Goal: Information Seeking & Learning: Learn about a topic

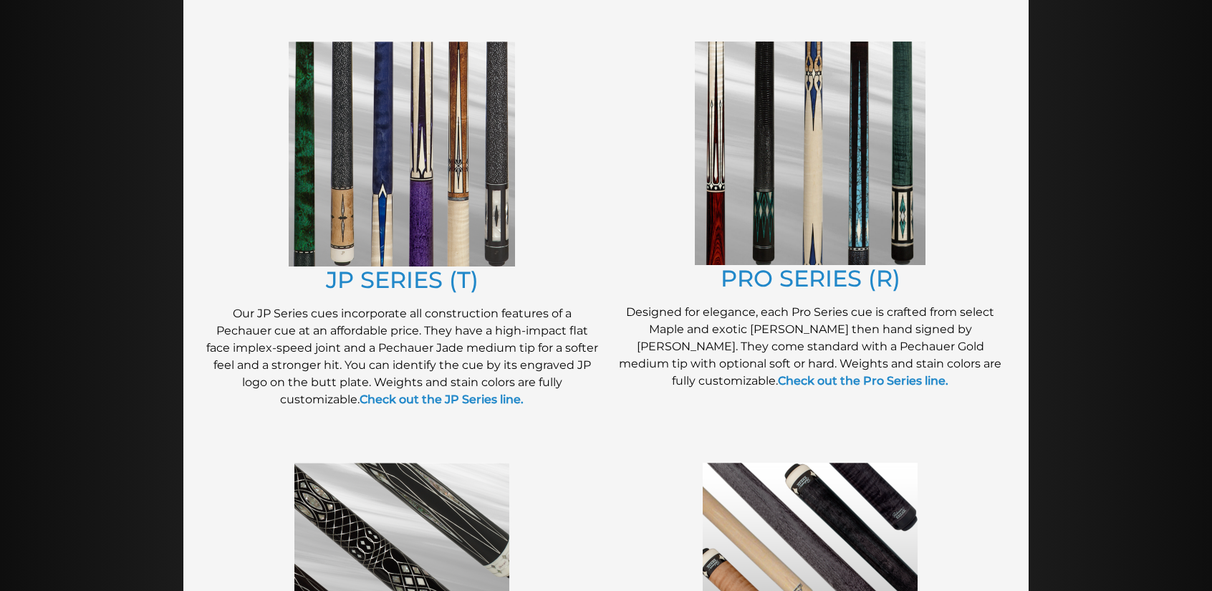
scroll to position [743, 0]
click at [417, 284] on link "JP SERIES (T)" at bounding box center [402, 281] width 153 height 28
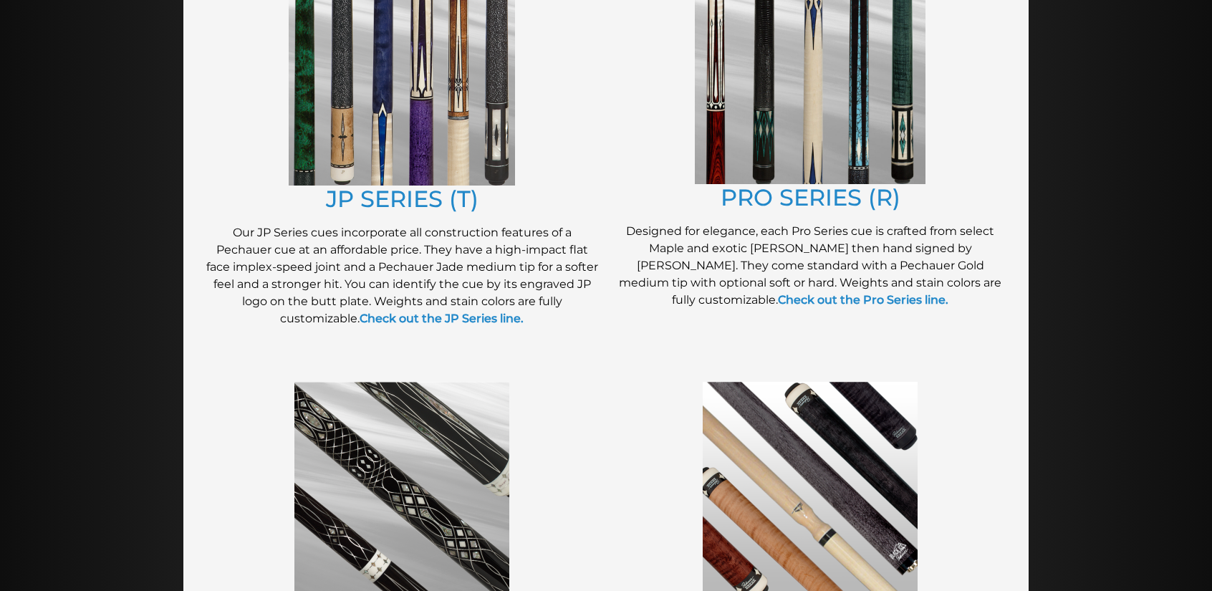
scroll to position [823, 0]
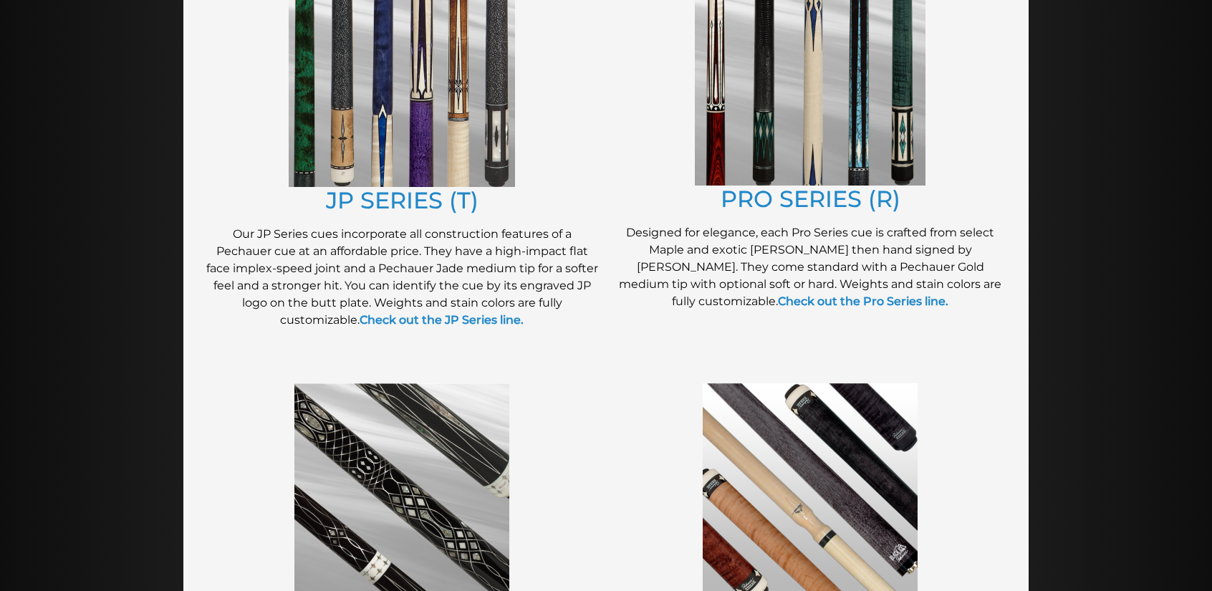
click at [805, 144] on img at bounding box center [810, 74] width 231 height 224
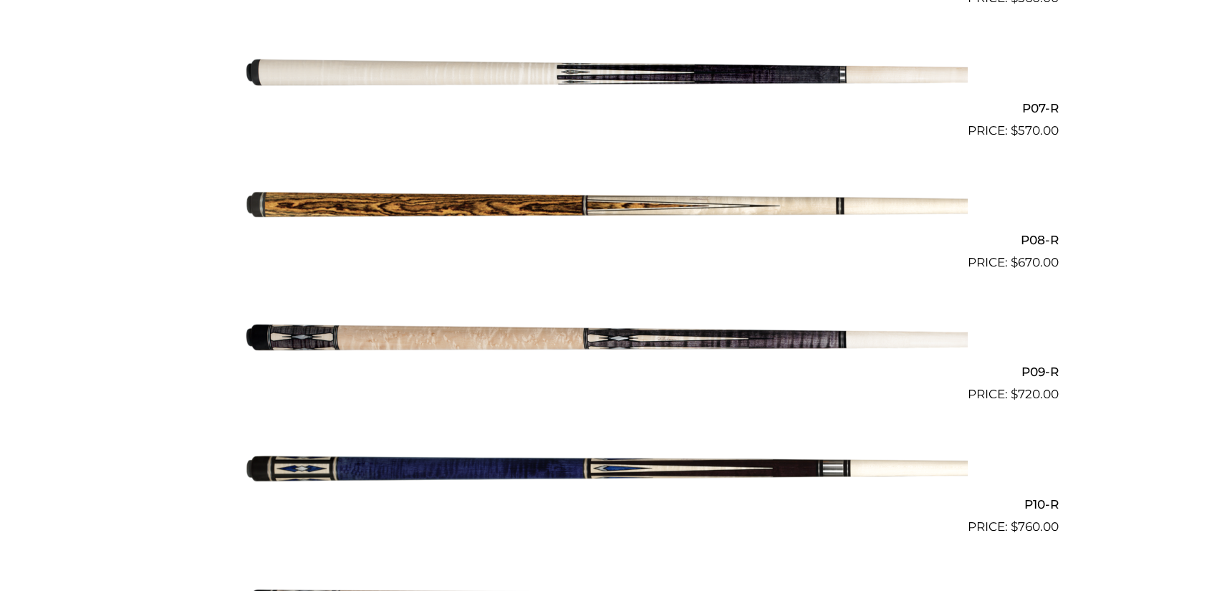
scroll to position [1245, 0]
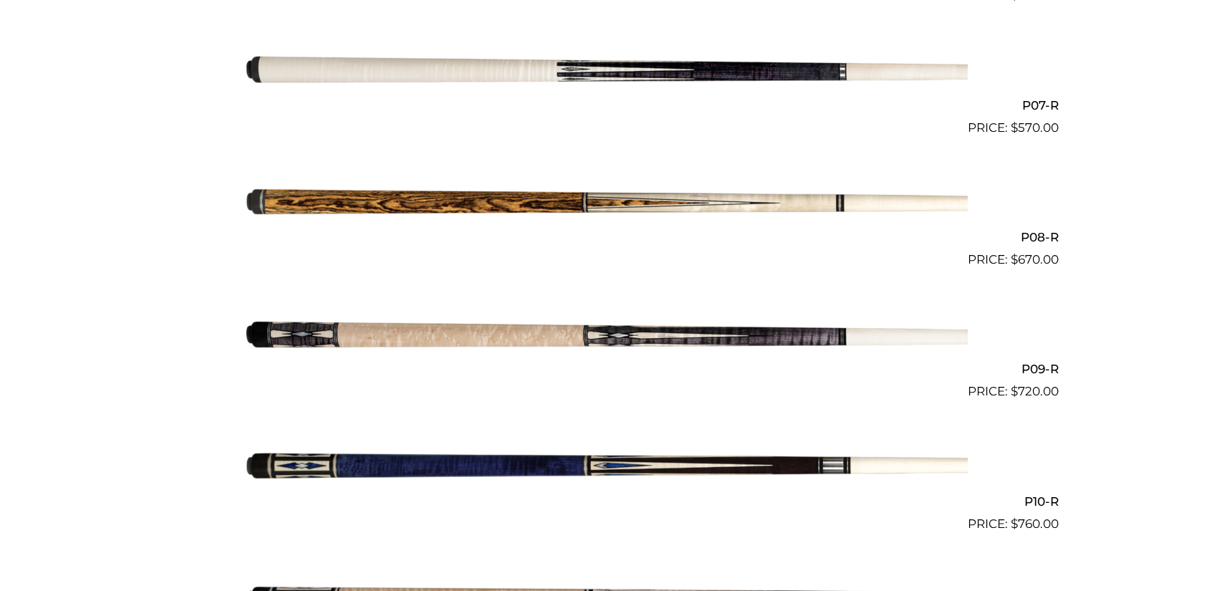
click at [491, 332] on img at bounding box center [606, 335] width 724 height 120
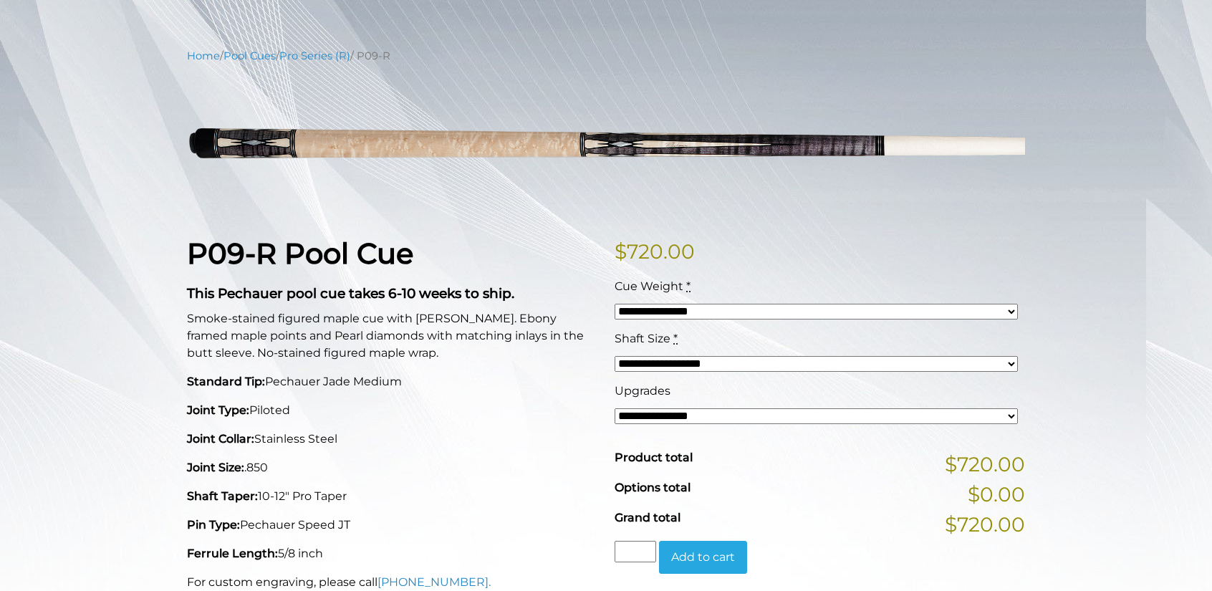
scroll to position [148, 0]
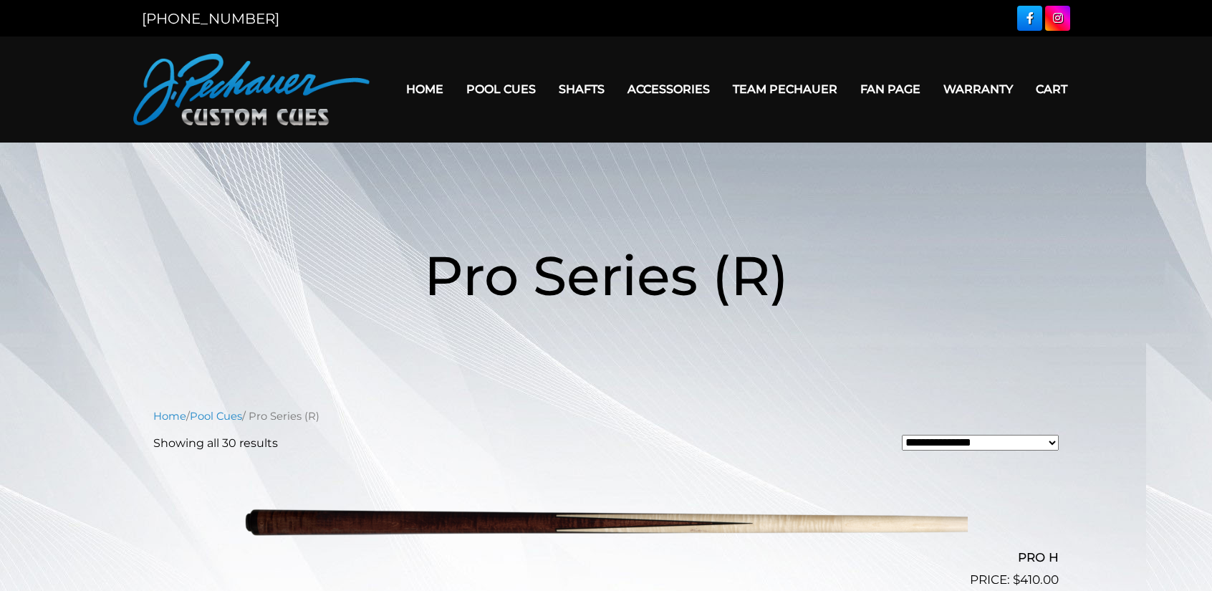
scroll to position [1245, 0]
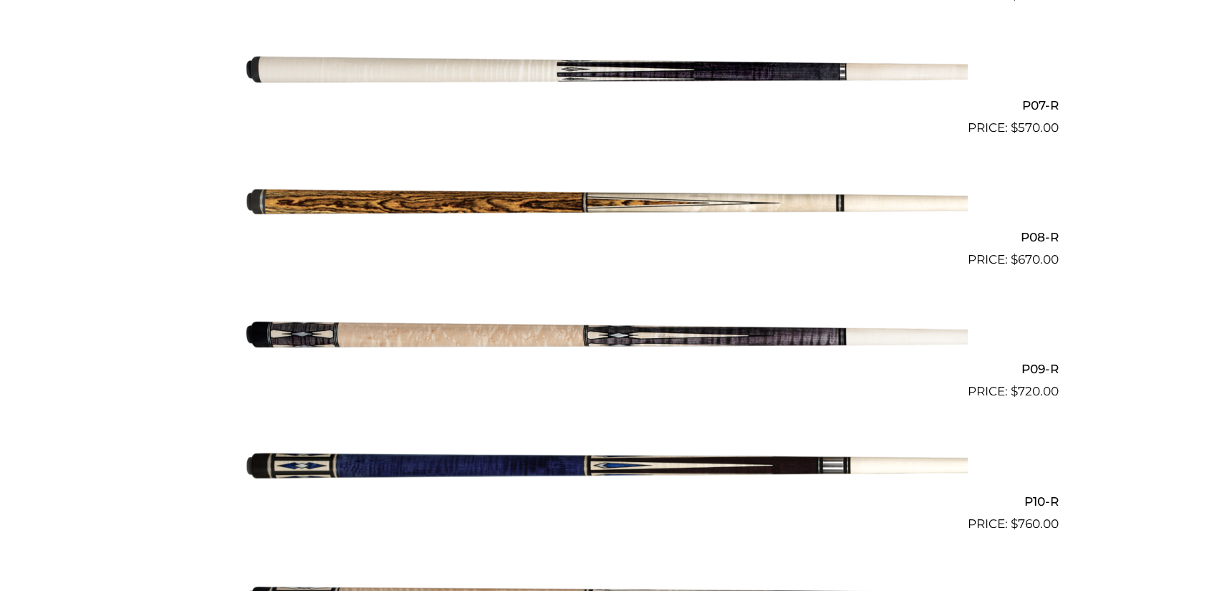
click at [770, 201] on img at bounding box center [606, 203] width 724 height 120
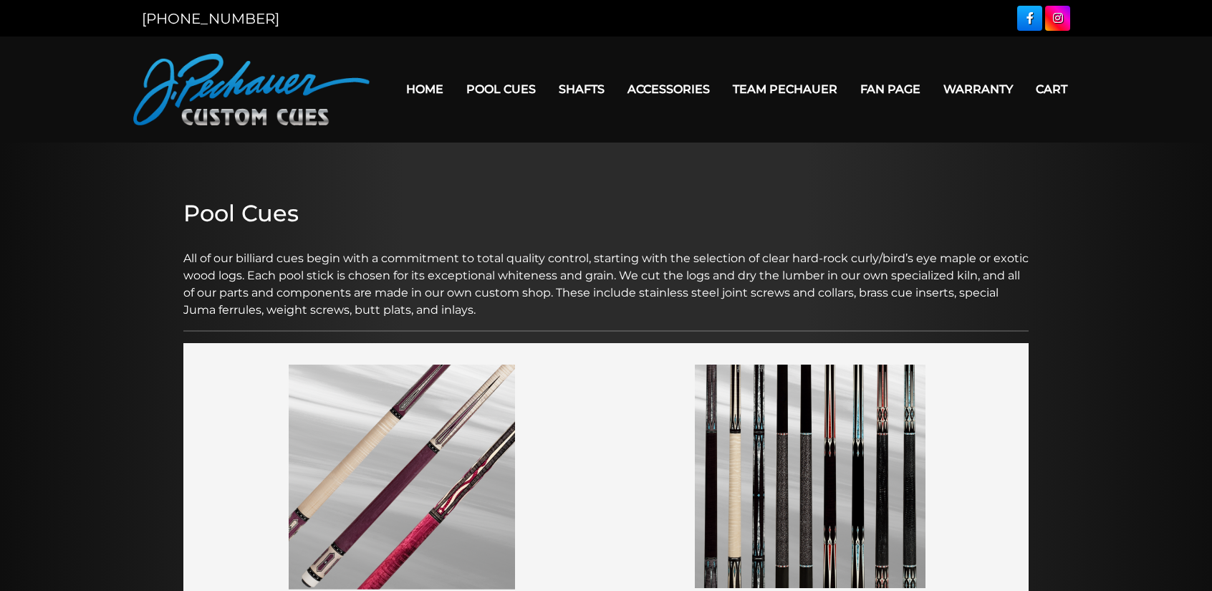
scroll to position [823, 0]
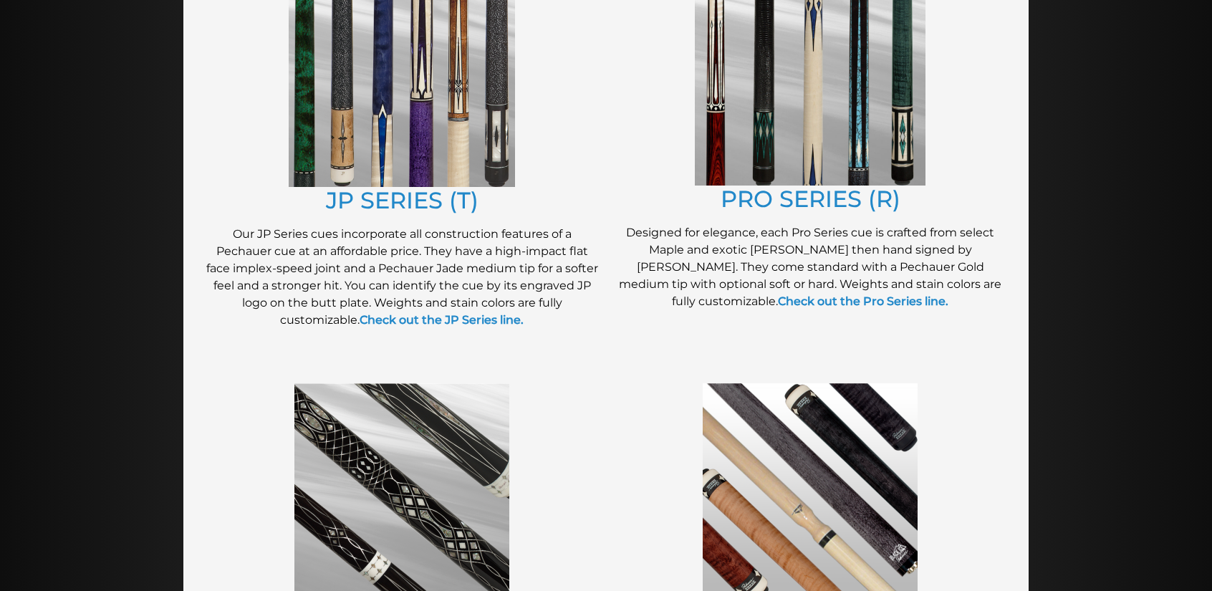
click at [372, 136] on img at bounding box center [402, 74] width 226 height 225
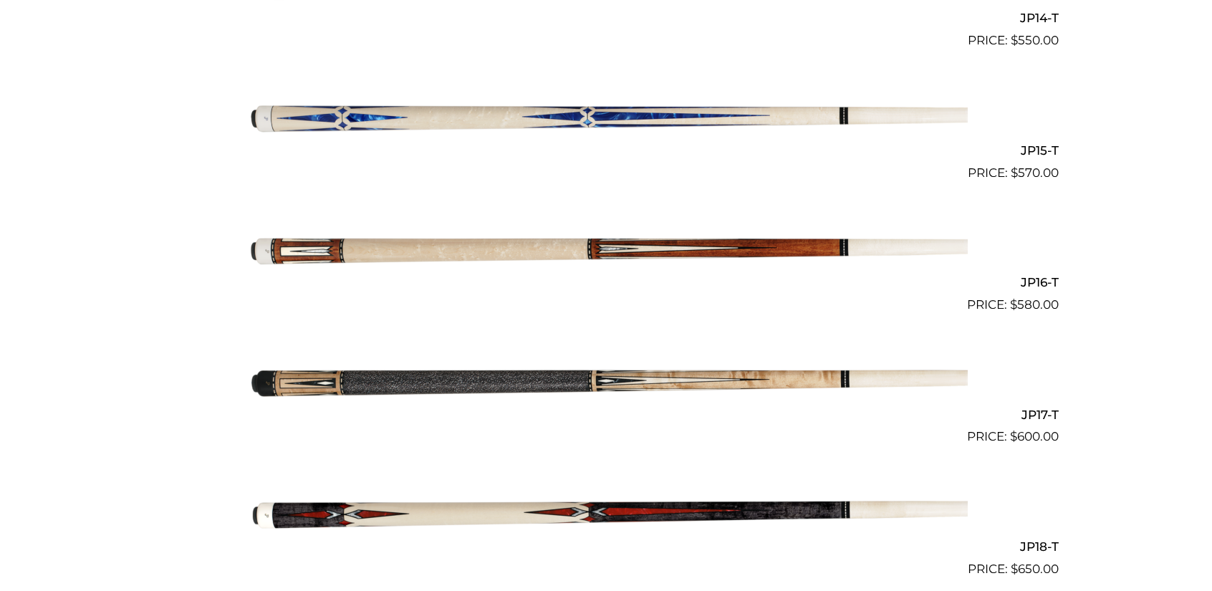
scroll to position [2264, 0]
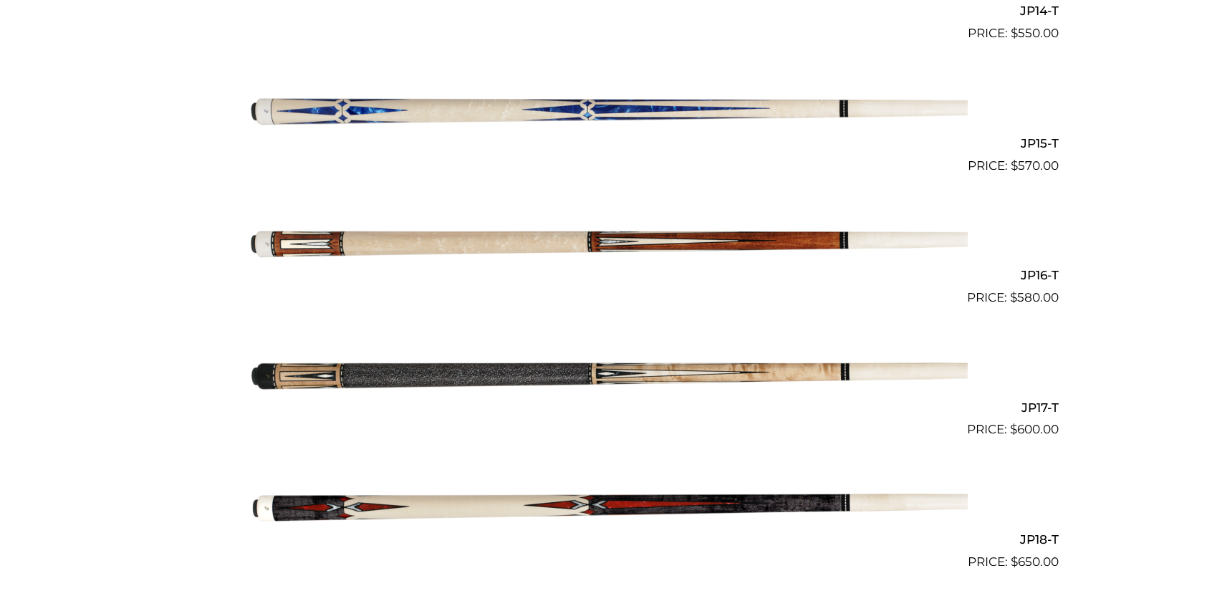
click at [527, 378] on img at bounding box center [606, 373] width 724 height 120
